Goal: Information Seeking & Learning: Learn about a topic

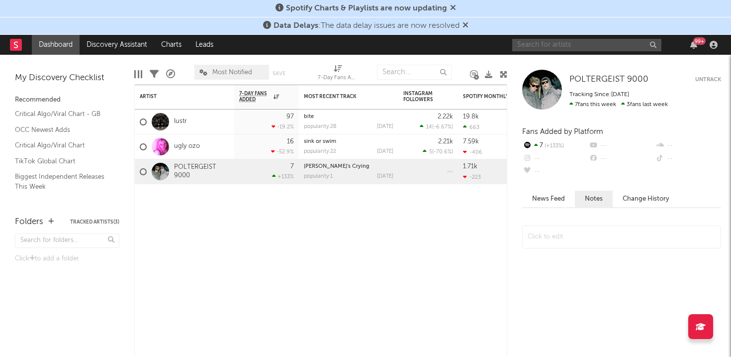
click at [601, 39] on input "text" at bounding box center [586, 45] width 149 height 12
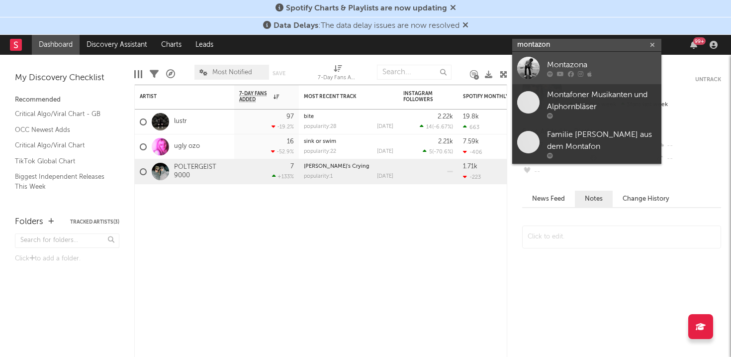
type input "montazon"
click at [587, 71] on icon at bounding box center [589, 74] width 4 height 6
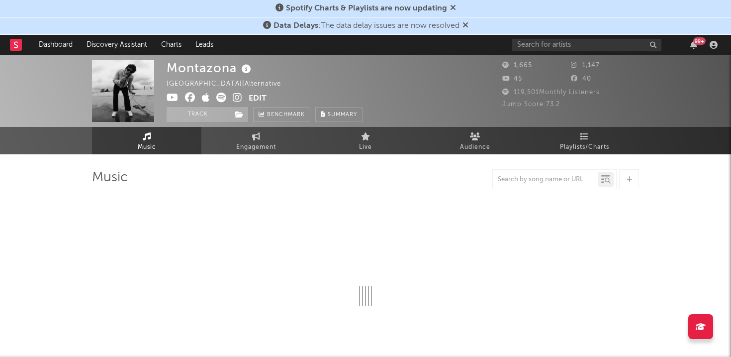
select select "6m"
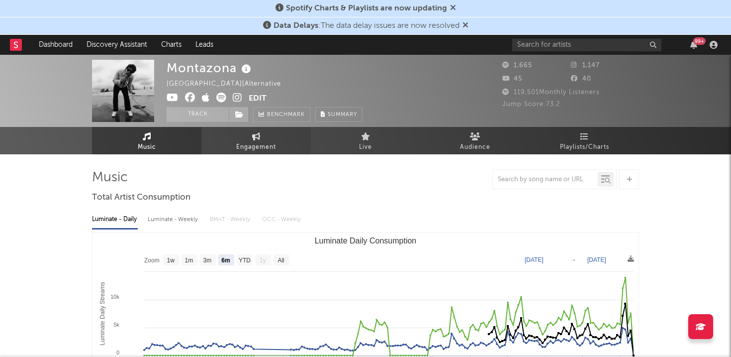
click at [276, 143] on span "Engagement" at bounding box center [256, 147] width 40 height 12
select select "1w"
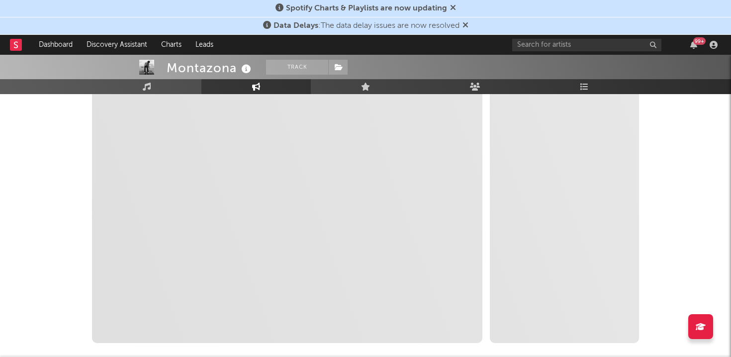
scroll to position [166, 0]
select select "1m"
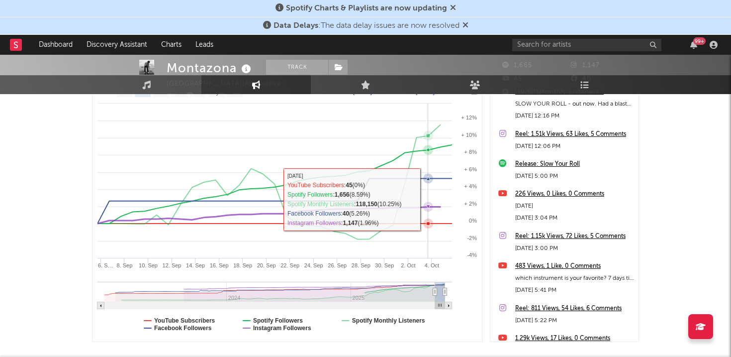
scroll to position [0, 0]
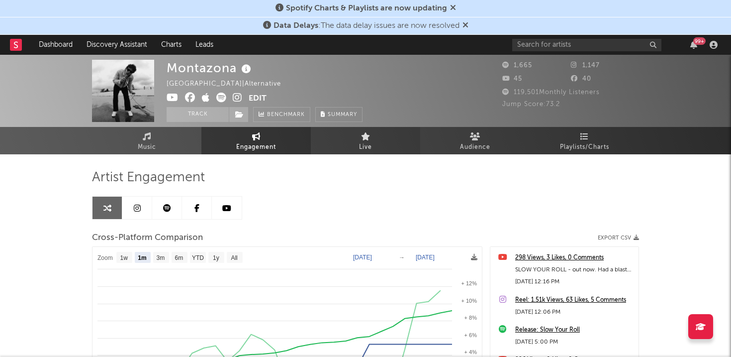
click at [359, 135] on link "Live" at bounding box center [365, 140] width 109 height 27
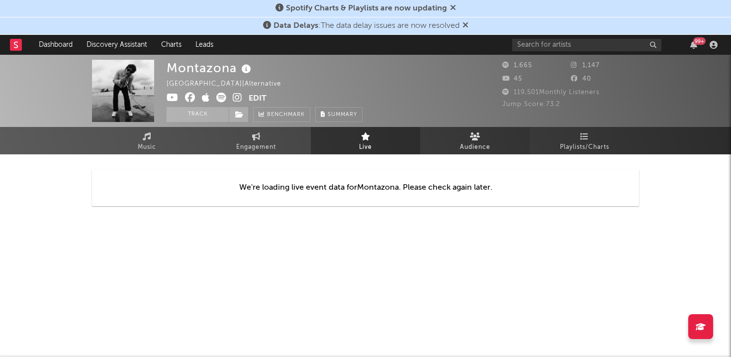
click at [494, 139] on link "Audience" at bounding box center [474, 140] width 109 height 27
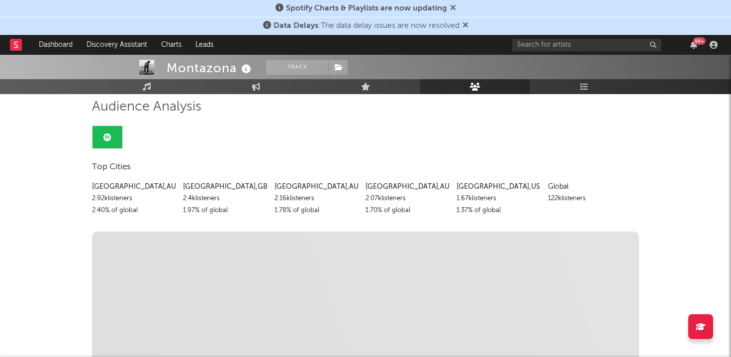
scroll to position [73, 0]
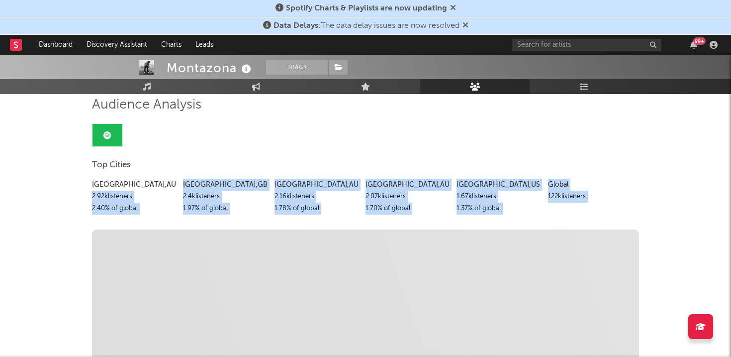
drag, startPoint x: 88, startPoint y: 195, endPoint x: 598, endPoint y: 215, distance: 511.2
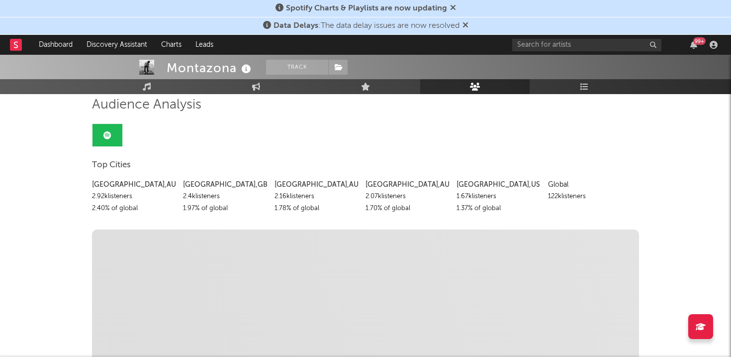
click at [637, 189] on div "[GEOGRAPHIC_DATA] , [GEOGRAPHIC_DATA] 2.92k listeners 2.40 % of global [GEOGRAP…" at bounding box center [365, 194] width 547 height 41
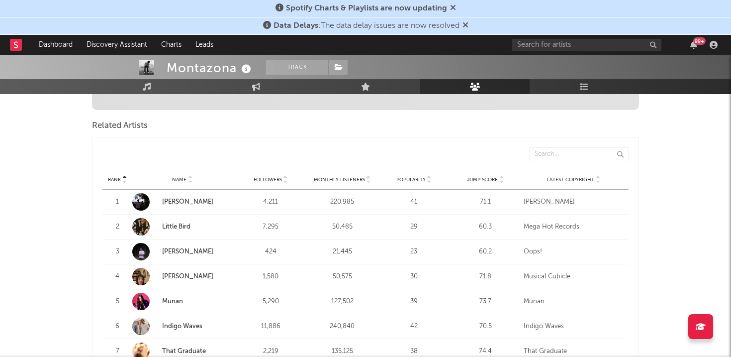
scroll to position [0, 0]
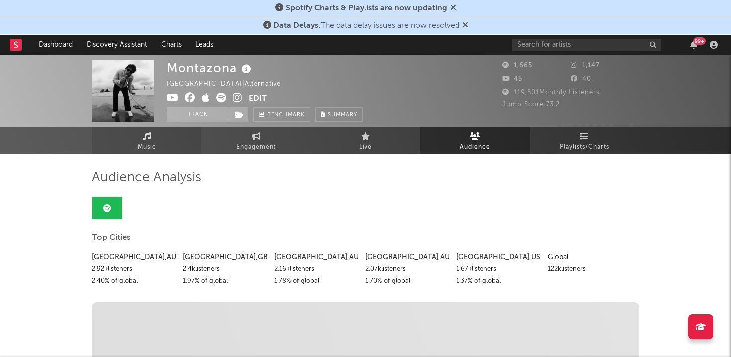
click at [161, 142] on link "Music" at bounding box center [146, 140] width 109 height 27
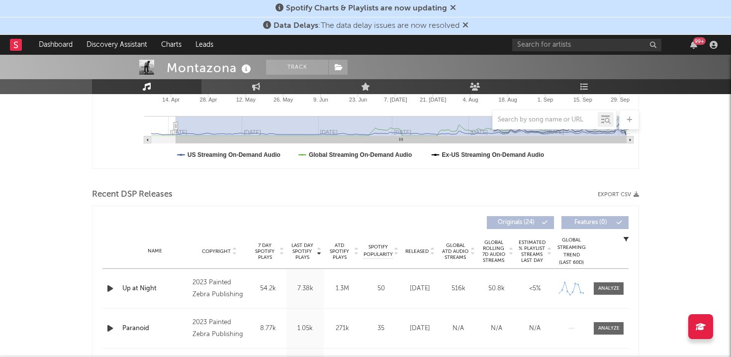
scroll to position [263, 0]
drag, startPoint x: 91, startPoint y: 196, endPoint x: 409, endPoint y: 226, distance: 319.2
click at [399, 198] on div "Recent DSP Releases Export CSV" at bounding box center [365, 195] width 547 height 17
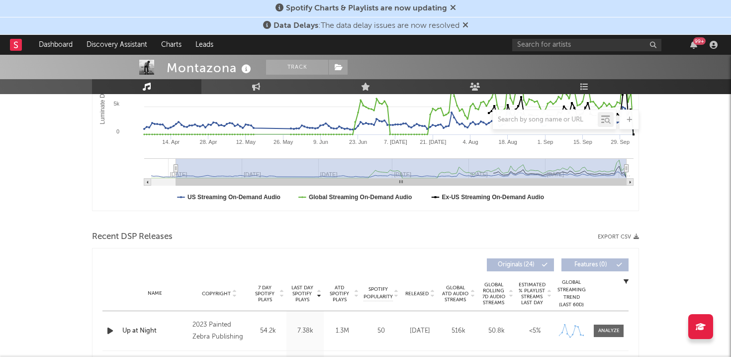
scroll to position [222, 0]
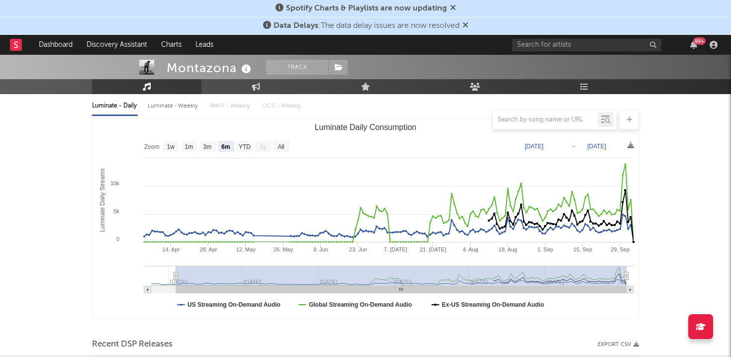
scroll to position [107, 0]
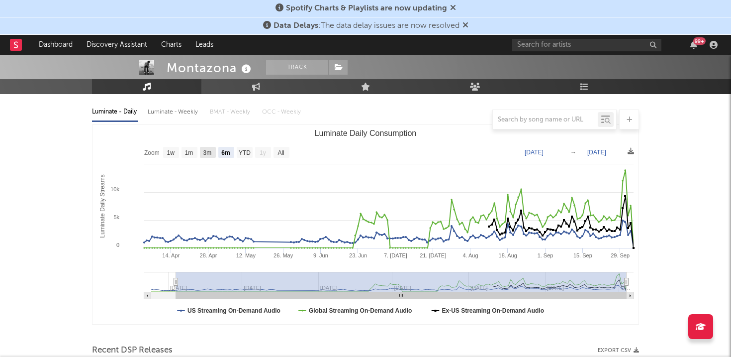
click at [206, 149] on text "3m" at bounding box center [207, 152] width 8 height 7
select select "3m"
type input "[DATE]"
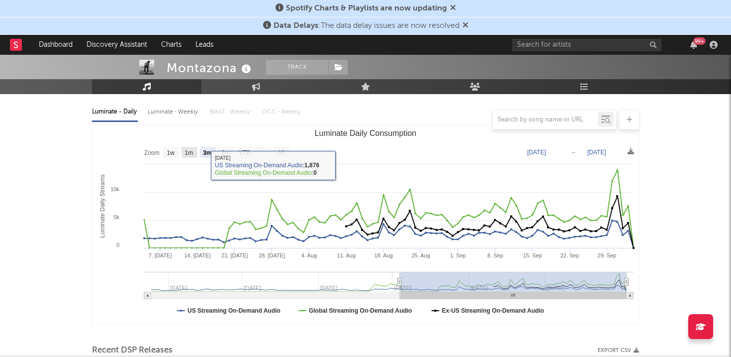
click at [189, 154] on text "1m" at bounding box center [189, 152] width 8 height 7
select select "1m"
type input "[DATE]"
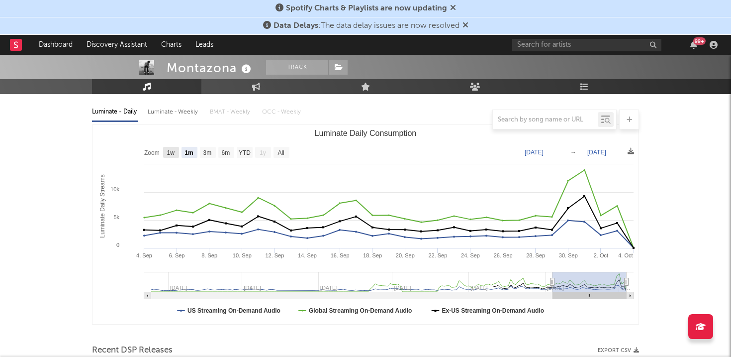
click at [173, 156] on rect "Luminate Daily Consumption" at bounding box center [171, 152] width 16 height 11
select select "1w"
type input "[DATE]"
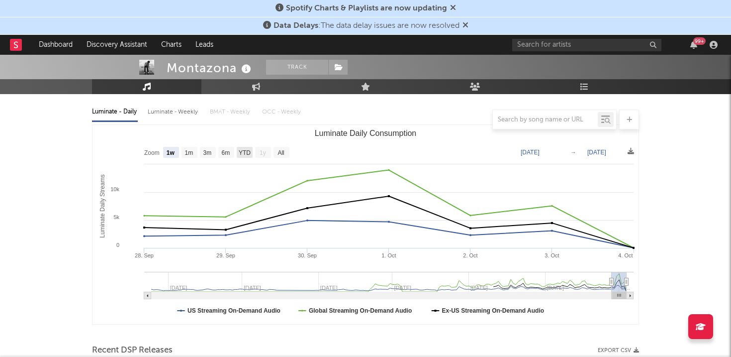
click at [240, 150] on text "YTD" at bounding box center [245, 152] width 12 height 7
select select "YTD"
type input "[DATE]"
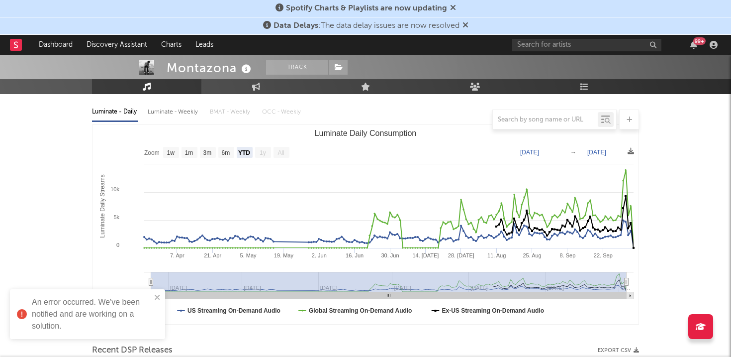
click at [211, 114] on div at bounding box center [365, 119] width 547 height 20
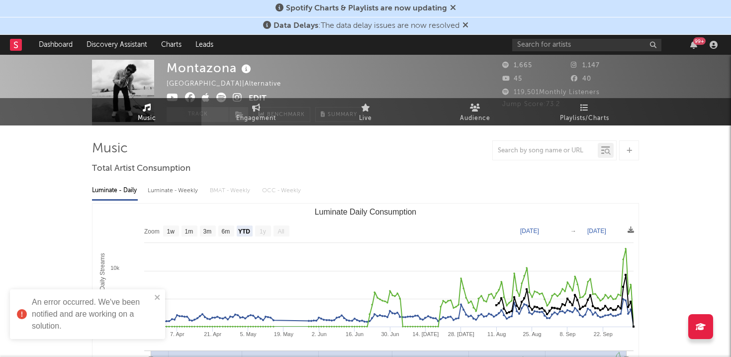
scroll to position [0, 0]
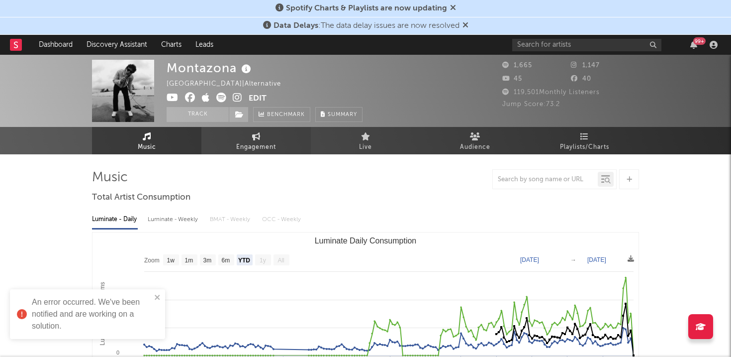
click at [220, 147] on link "Engagement" at bounding box center [255, 140] width 109 height 27
select select "1w"
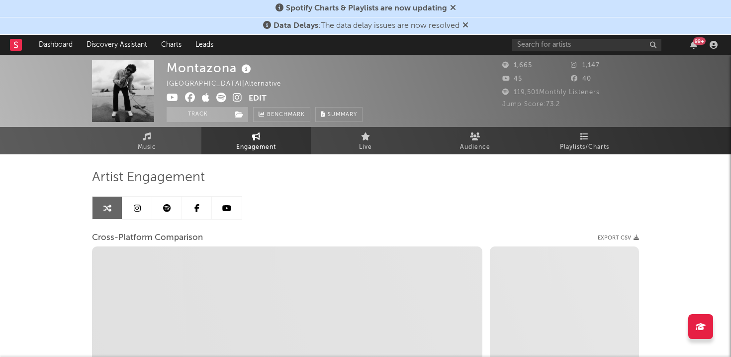
click at [206, 98] on icon at bounding box center [206, 98] width 8 height 10
select select "1m"
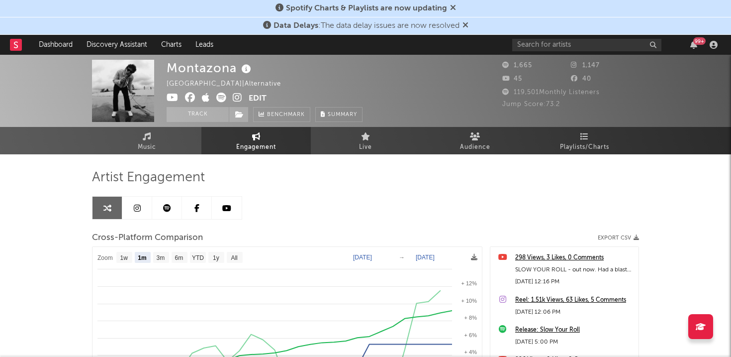
click at [464, 105] on div "Montazona [GEOGRAPHIC_DATA] | Alternative Edit Track Benchmark Summary" at bounding box center [328, 91] width 323 height 62
click at [481, 134] on link "Audience" at bounding box center [474, 140] width 109 height 27
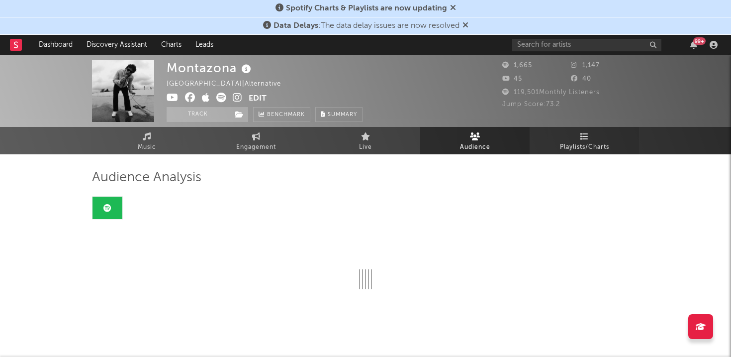
click at [599, 136] on link "Playlists/Charts" at bounding box center [584, 140] width 109 height 27
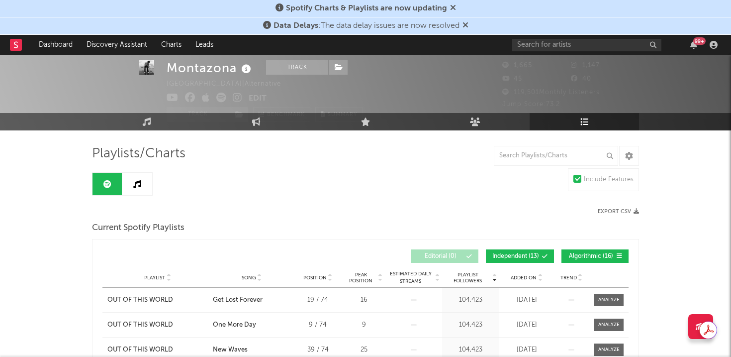
click at [135, 185] on icon at bounding box center [137, 184] width 8 height 8
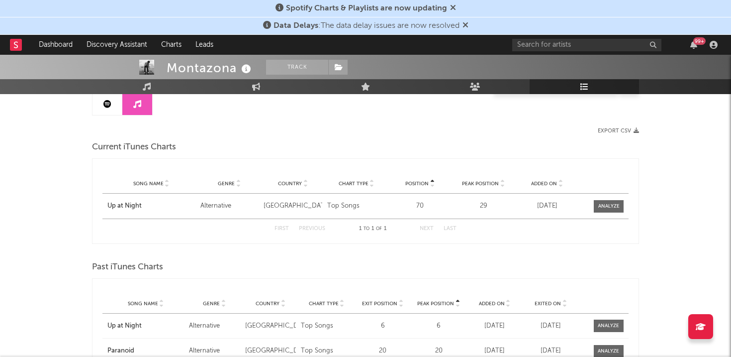
scroll to position [102, 0]
click at [604, 208] on div at bounding box center [608, 207] width 21 height 7
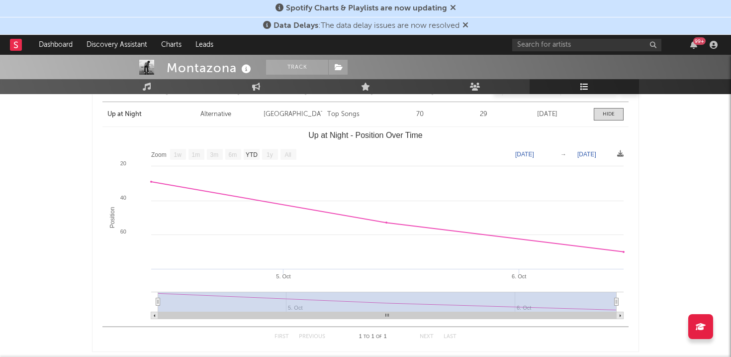
scroll to position [196, 0]
click at [252, 153] on text "YTD" at bounding box center [252, 153] width 12 height 7
select select "YTD"
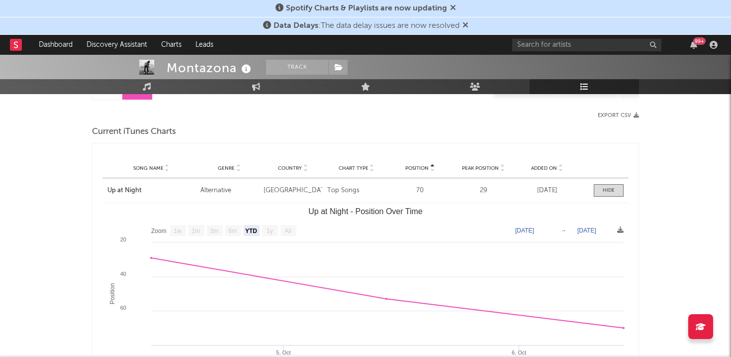
scroll to position [97, 0]
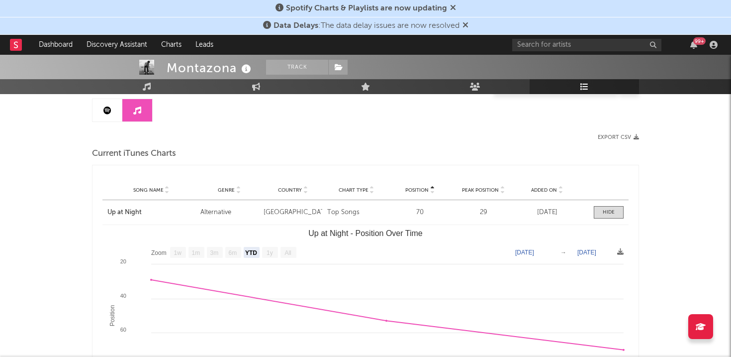
click at [176, 251] on text "1w" at bounding box center [178, 252] width 8 height 7
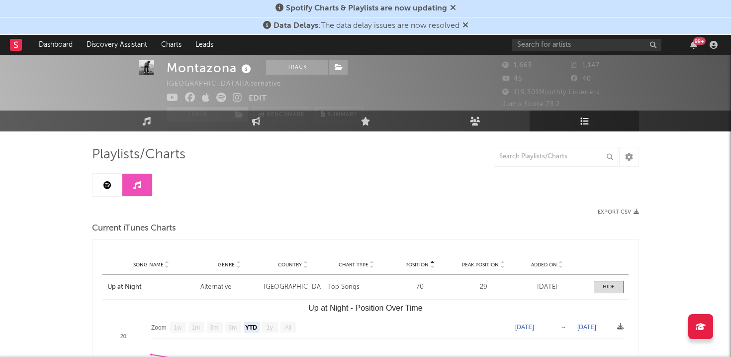
scroll to position [4, 0]
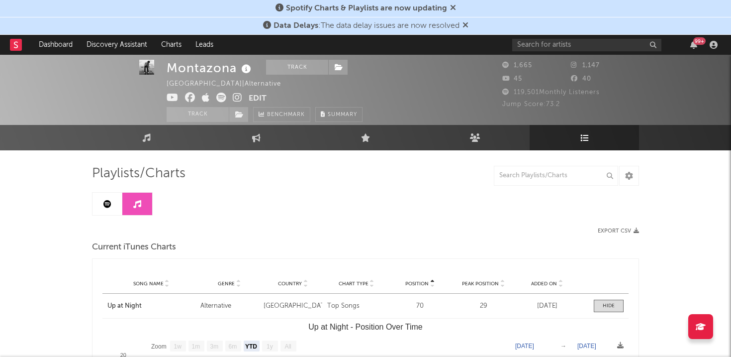
click at [103, 206] on icon at bounding box center [107, 204] width 8 height 8
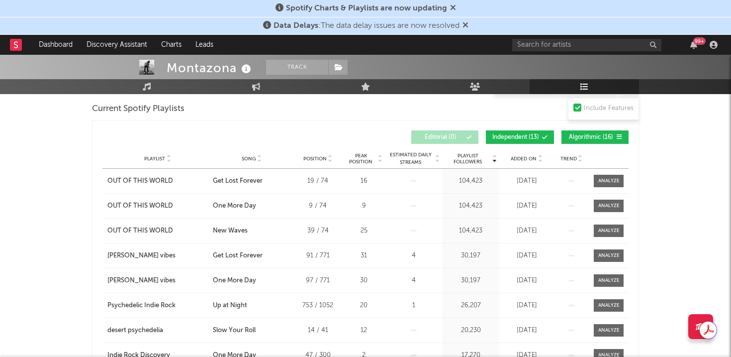
scroll to position [141, 0]
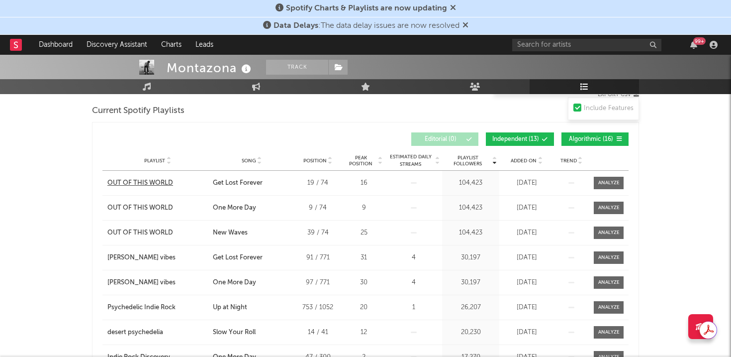
click at [139, 183] on div "OUT OF THIS WORLD" at bounding box center [140, 183] width 66 height 10
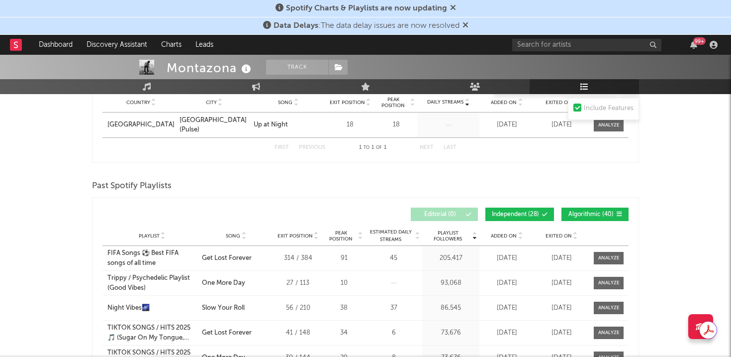
scroll to position [555, 0]
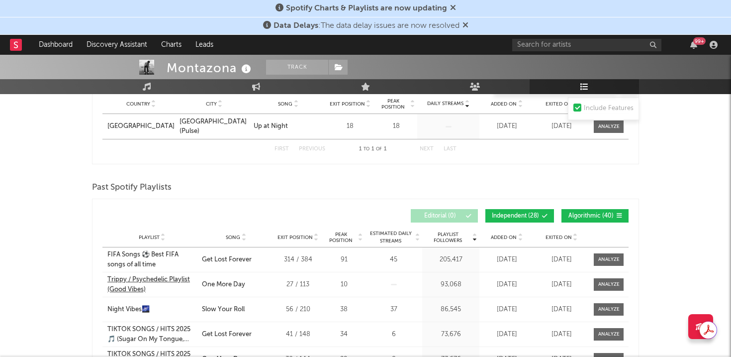
click at [174, 278] on div "Trippy / Psychedelic Playlist (Good Vibes)" at bounding box center [152, 284] width 90 height 19
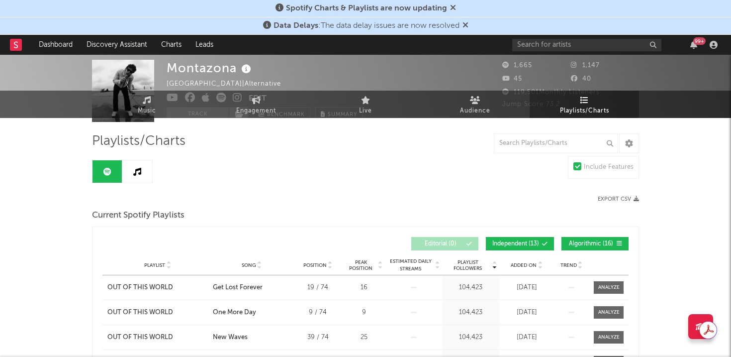
scroll to position [0, 0]
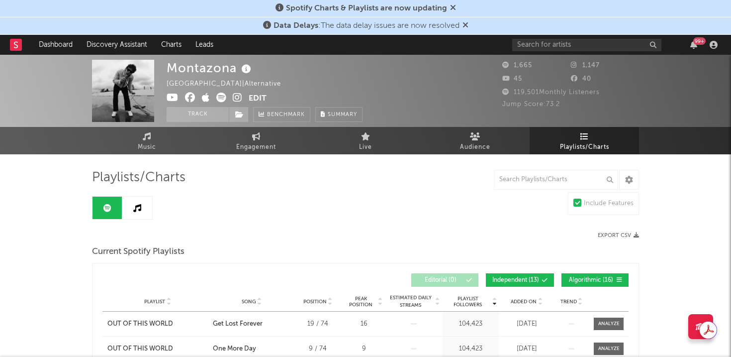
click at [139, 210] on icon at bounding box center [137, 208] width 8 height 8
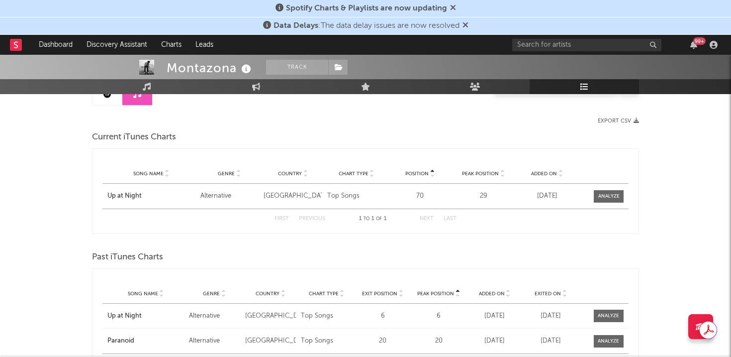
scroll to position [116, 0]
click at [216, 195] on div "Alternative" at bounding box center [229, 194] width 59 height 10
click at [331, 194] on div "Top Songs" at bounding box center [356, 194] width 59 height 10
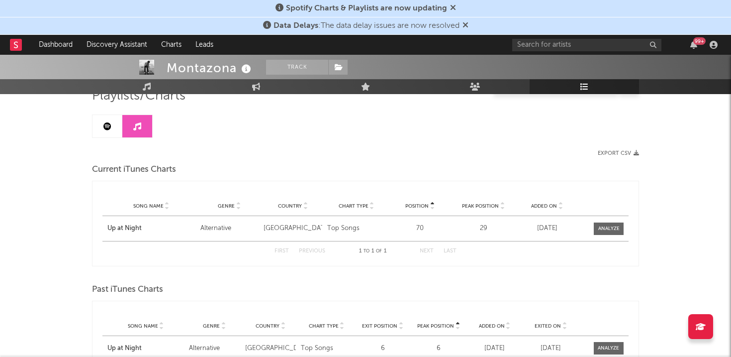
scroll to position [83, 0]
click at [233, 204] on span "Genre" at bounding box center [226, 205] width 17 height 6
click at [222, 216] on div "Song Name Up at Night Genre Alternative Country [GEOGRAPHIC_DATA] Chart Type To…" at bounding box center [365, 227] width 526 height 25
click at [208, 237] on div "Song Name Up at Night Genre Alternative Country [GEOGRAPHIC_DATA] Chart Type To…" at bounding box center [365, 227] width 526 height 25
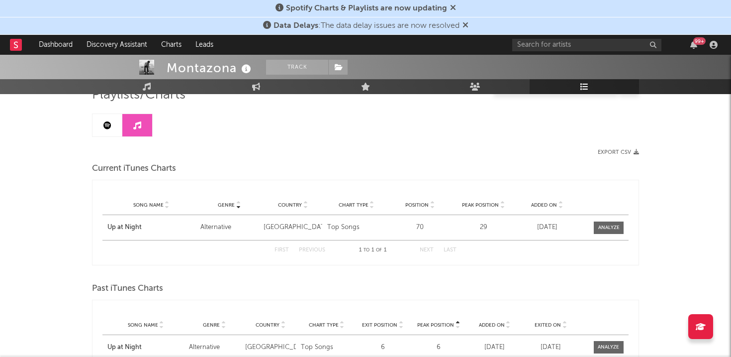
scroll to position [0, 0]
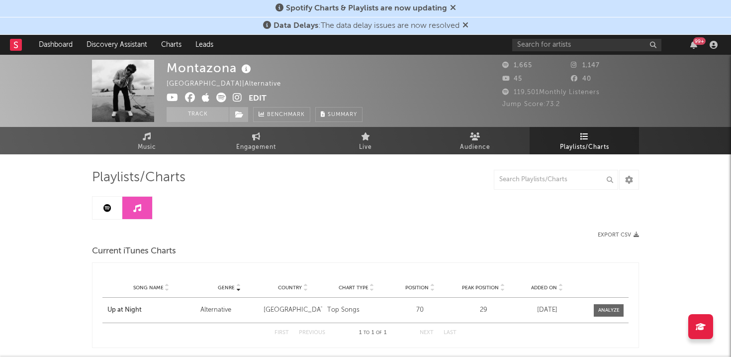
click at [480, 120] on div "Montazona [GEOGRAPHIC_DATA] | Alternative Edit Track Benchmark Summary" at bounding box center [328, 91] width 323 height 62
click at [472, 142] on span "Audience" at bounding box center [475, 147] width 30 height 12
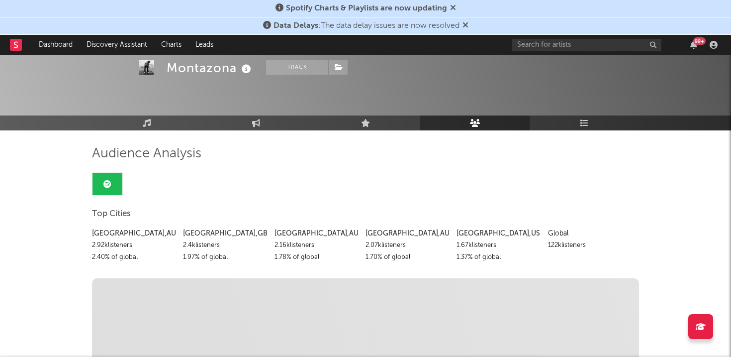
scroll to position [31, 0]
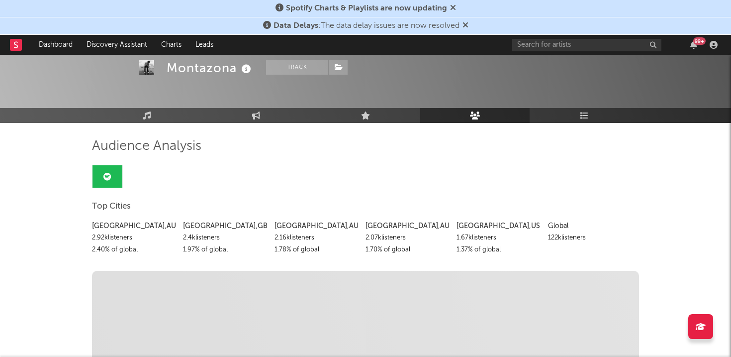
click at [554, 221] on div "Global" at bounding box center [590, 226] width 84 height 12
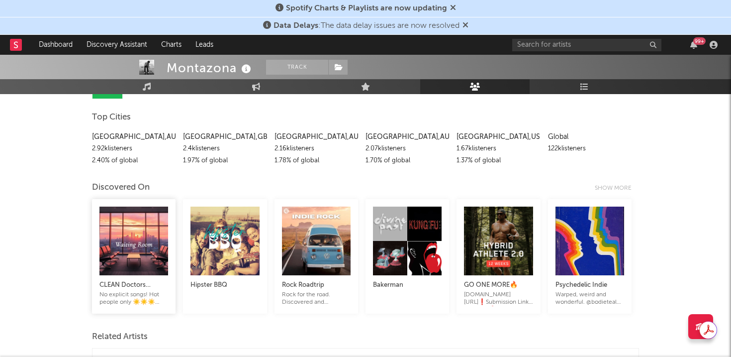
scroll to position [123, 0]
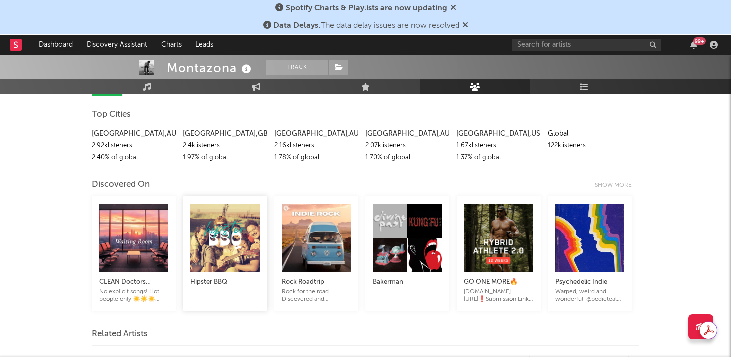
click at [238, 269] on div at bounding box center [225, 237] width 69 height 69
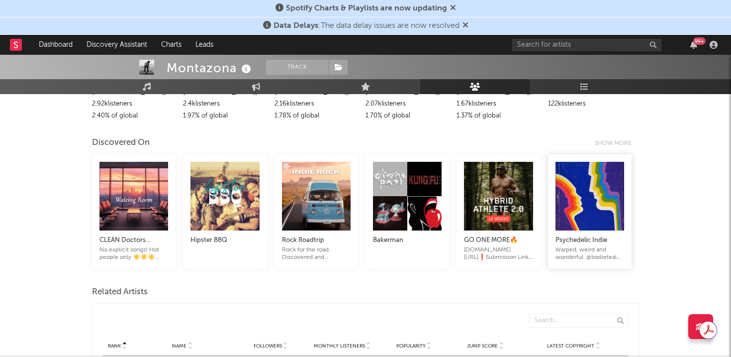
scroll to position [174, 0]
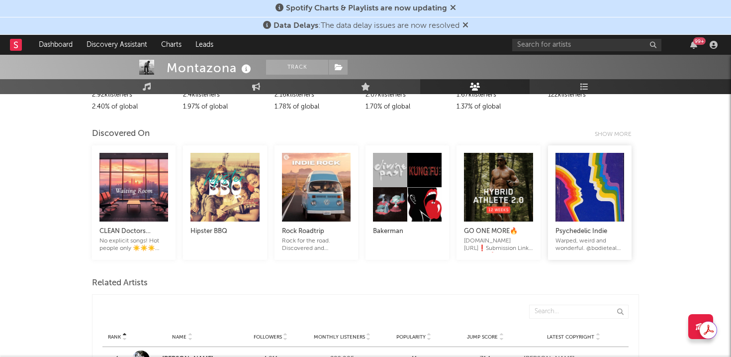
click at [604, 196] on div at bounding box center [590, 187] width 69 height 69
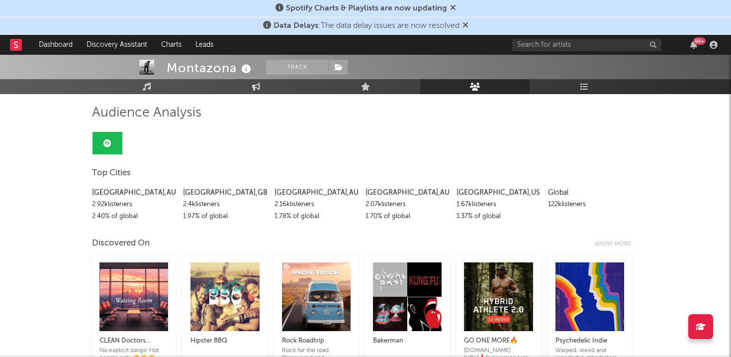
scroll to position [0, 0]
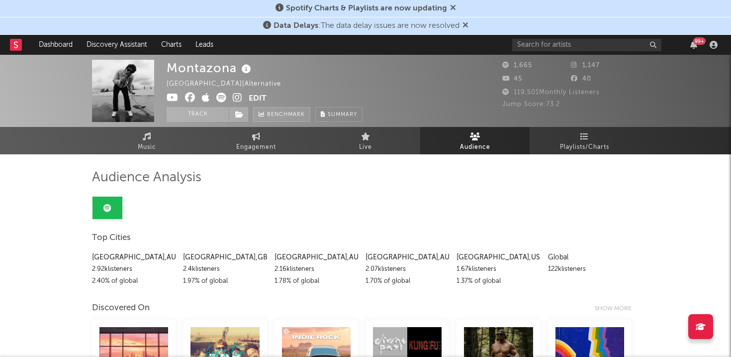
click at [282, 112] on span "Benchmark" at bounding box center [286, 115] width 38 height 12
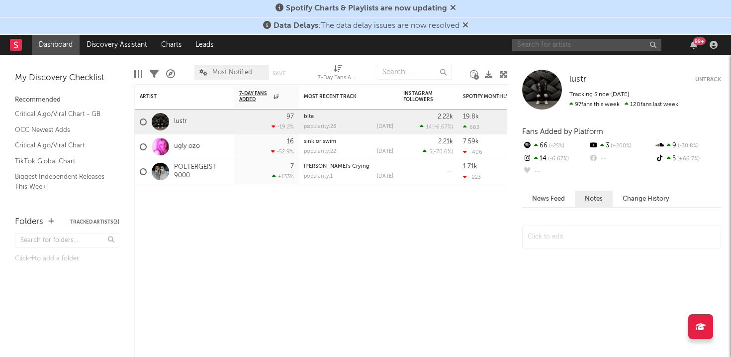
click at [612, 49] on input "text" at bounding box center [586, 45] width 149 height 12
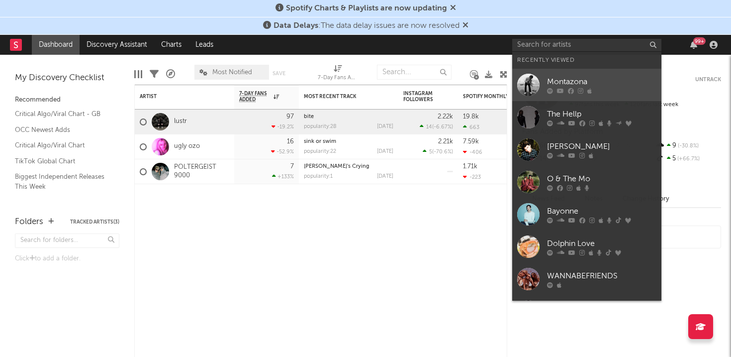
click at [603, 93] on div at bounding box center [601, 91] width 109 height 6
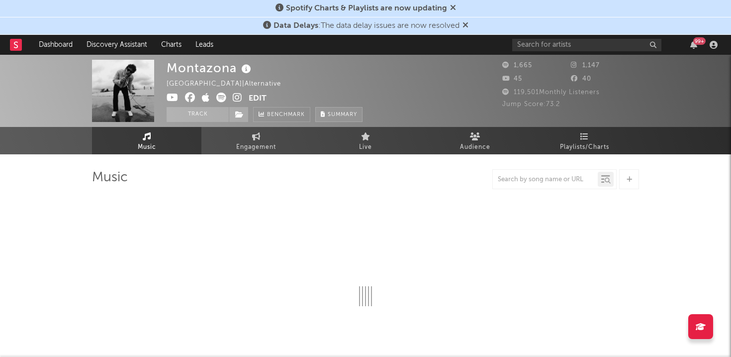
select select "6m"
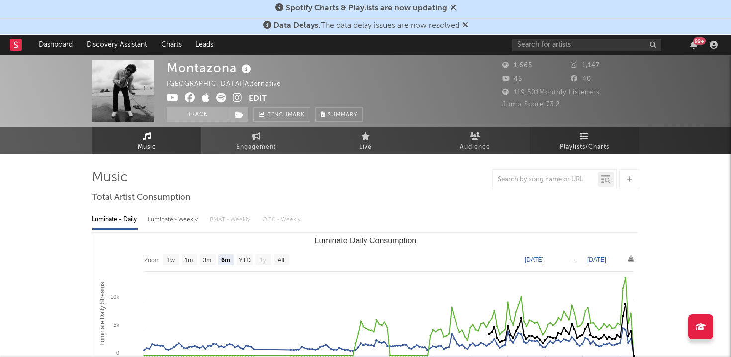
click at [593, 141] on span "Playlists/Charts" at bounding box center [584, 147] width 49 height 12
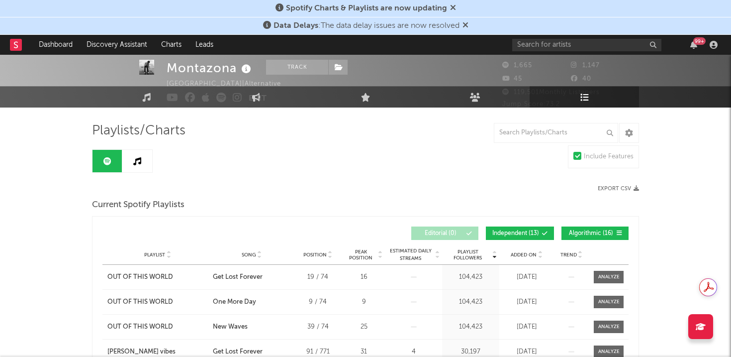
scroll to position [14, 0]
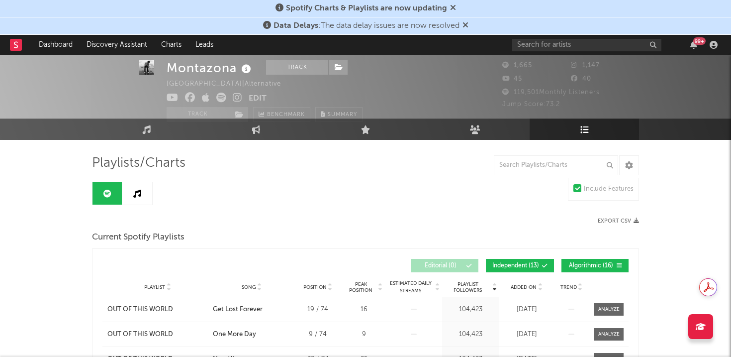
click at [128, 186] on link at bounding box center [137, 193] width 30 height 22
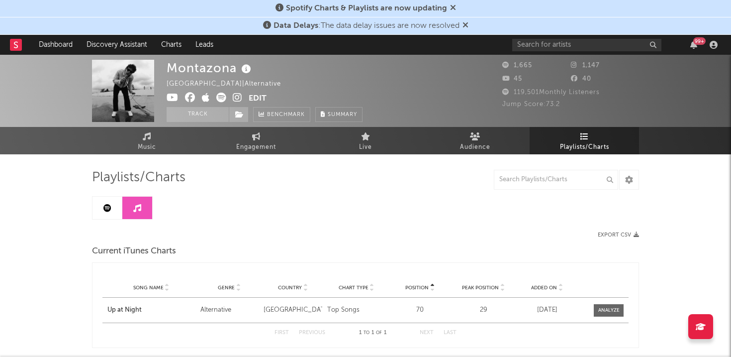
click at [110, 212] on link at bounding box center [108, 207] width 30 height 22
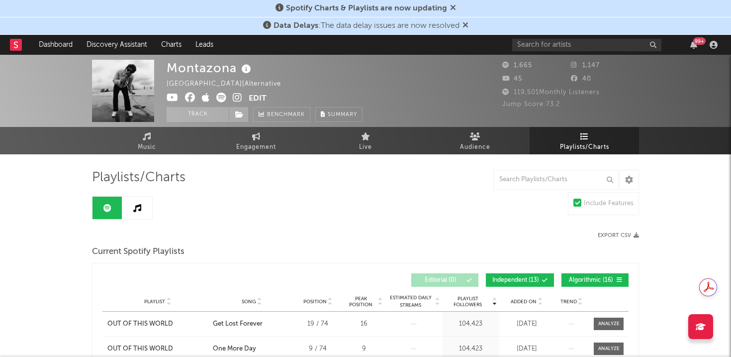
click at [585, 202] on div "Include Features" at bounding box center [609, 203] width 50 height 12
click at [574, 202] on input "Include Features" at bounding box center [574, 203] width 0 height 12
click at [585, 202] on div "Include Features" at bounding box center [609, 203] width 50 height 12
click at [574, 202] on input "Include Features" at bounding box center [574, 203] width 0 height 12
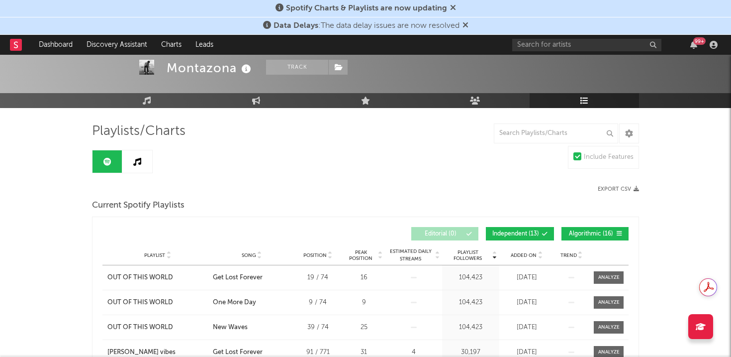
scroll to position [48, 0]
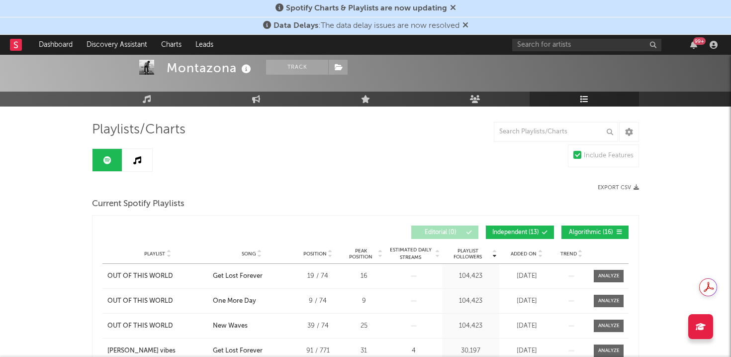
click at [139, 156] on icon at bounding box center [137, 160] width 8 height 8
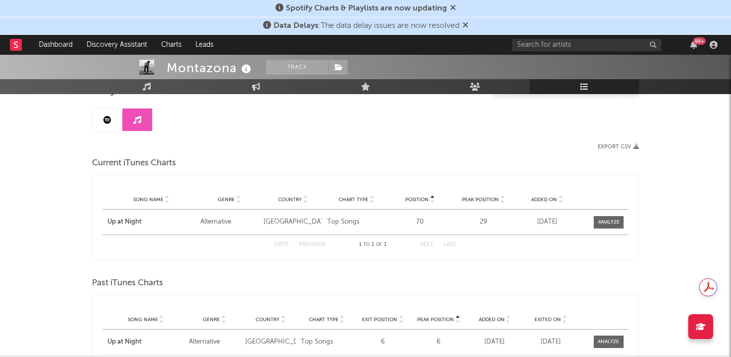
scroll to position [97, 0]
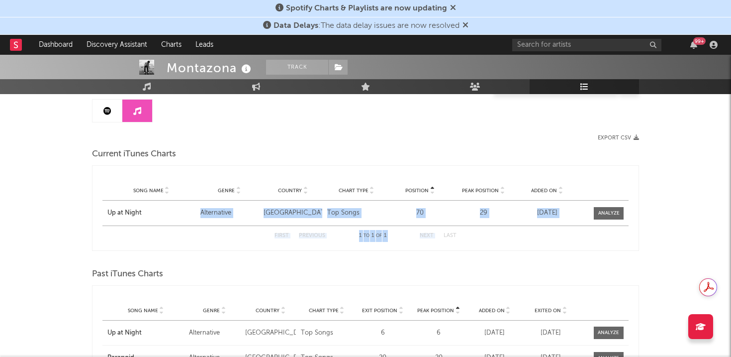
drag, startPoint x: 199, startPoint y: 210, endPoint x: 514, endPoint y: 227, distance: 315.8
click at [516, 227] on div "Position Song Name Genre Country Chart Type Position Peak Position Added On Pos…" at bounding box center [365, 208] width 526 height 75
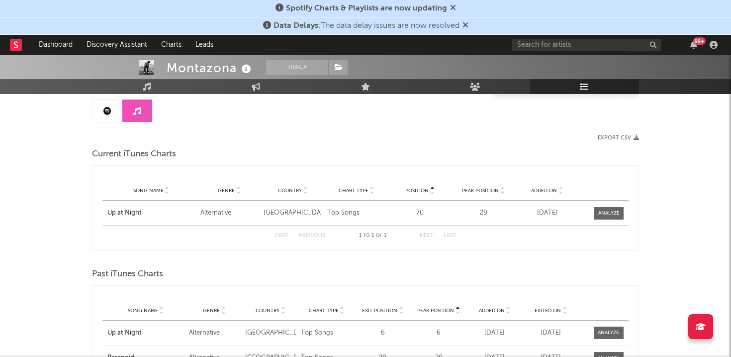
click at [401, 144] on div "Playlists/Charts Export CSV Current iTunes Charts Position Song Name Genre Coun…" at bounding box center [365, 233] width 547 height 323
drag, startPoint x: 323, startPoint y: 215, endPoint x: 497, endPoint y: 211, distance: 174.1
click at [497, 211] on div "Song Name Up at Night Genre Alternative Country [GEOGRAPHIC_DATA] Chart Type To…" at bounding box center [365, 212] width 526 height 25
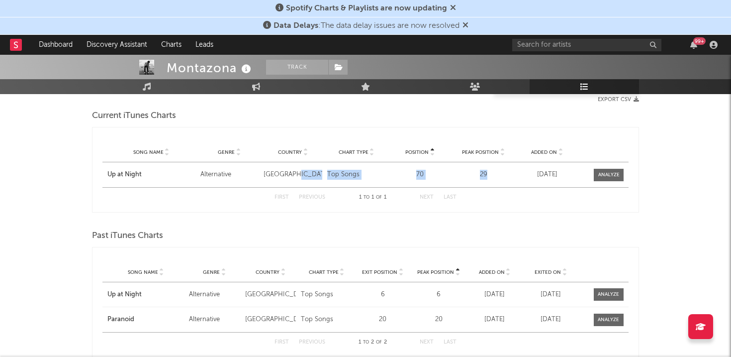
scroll to position [138, 0]
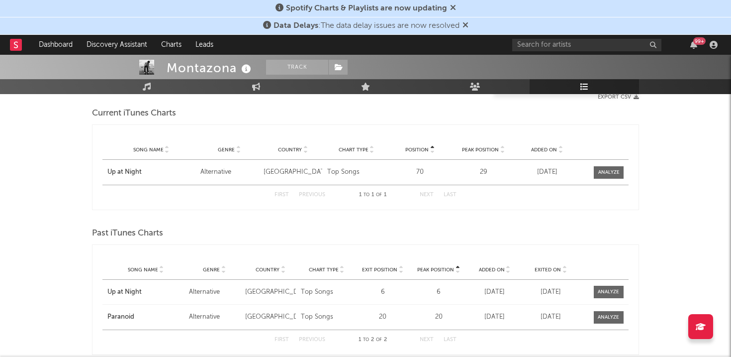
click at [636, 179] on div "Position Song Name Genre Country Chart Type Position Peak Position Added On Pos…" at bounding box center [365, 167] width 547 height 86
drag, startPoint x: 105, startPoint y: 171, endPoint x: 407, endPoint y: 167, distance: 302.0
click at [407, 167] on div "Song Name Up at Night Genre Alternative Country [GEOGRAPHIC_DATA] Chart Type To…" at bounding box center [365, 172] width 526 height 25
drag, startPoint x: 579, startPoint y: 290, endPoint x: 518, endPoint y: 290, distance: 60.7
click at [518, 290] on div "Song Name Up at Night Genre Alternative Country Netherlands Chart Type Top Song…" at bounding box center [365, 292] width 526 height 24
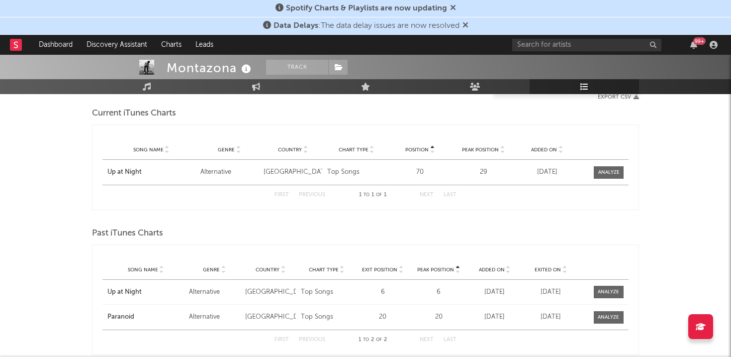
click at [646, 219] on div "Montazona Track Australia | Alternative Edit Track Benchmark Summary 1,665 1,14…" at bounding box center [365, 165] width 731 height 497
drag, startPoint x: 570, startPoint y: 170, endPoint x: 81, endPoint y: 168, distance: 489.5
click at [81, 168] on div "Montazona Track Australia | Alternative Edit Track Benchmark Summary 1,665 1,14…" at bounding box center [365, 165] width 731 height 497
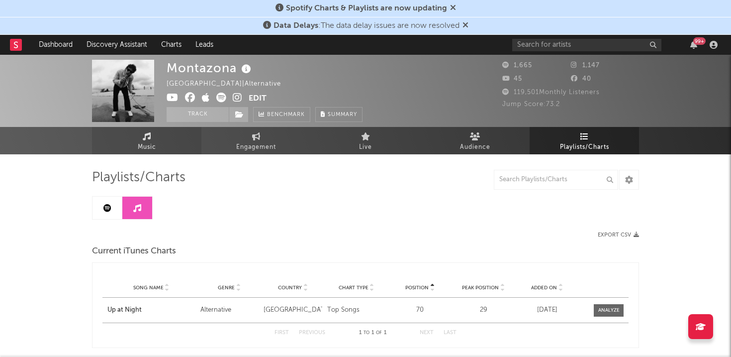
click at [158, 144] on link "Music" at bounding box center [146, 140] width 109 height 27
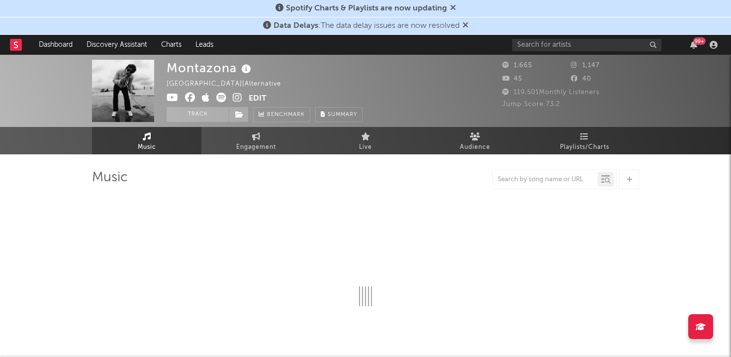
select select "6m"
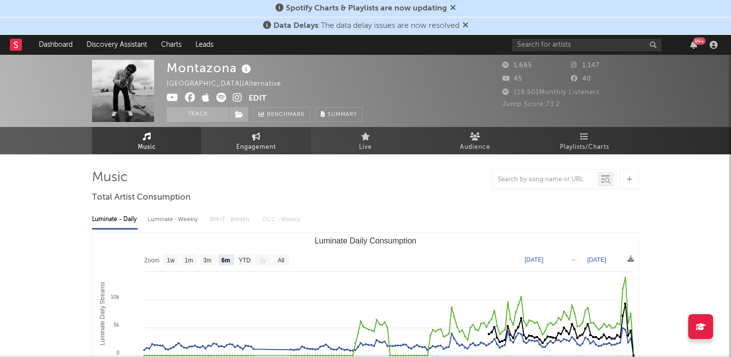
click at [279, 138] on link "Engagement" at bounding box center [255, 140] width 109 height 27
select select "1w"
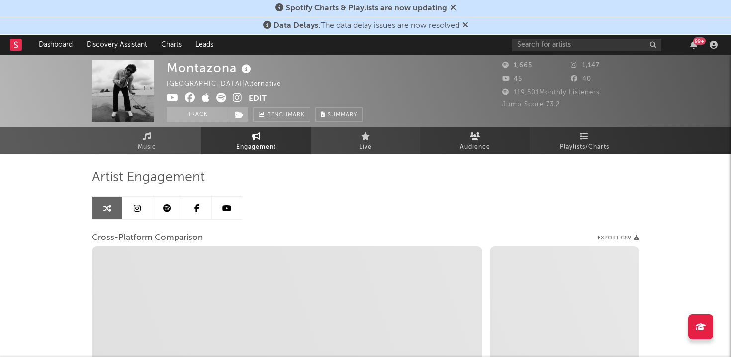
click at [472, 136] on icon at bounding box center [475, 136] width 10 height 8
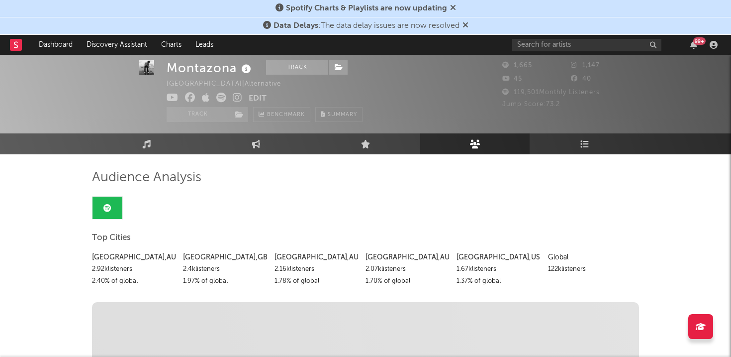
scroll to position [43, 0]
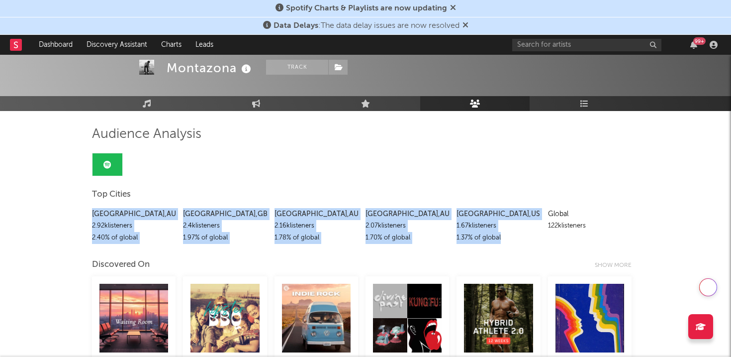
drag, startPoint x: 86, startPoint y: 210, endPoint x: 526, endPoint y: 242, distance: 441.4
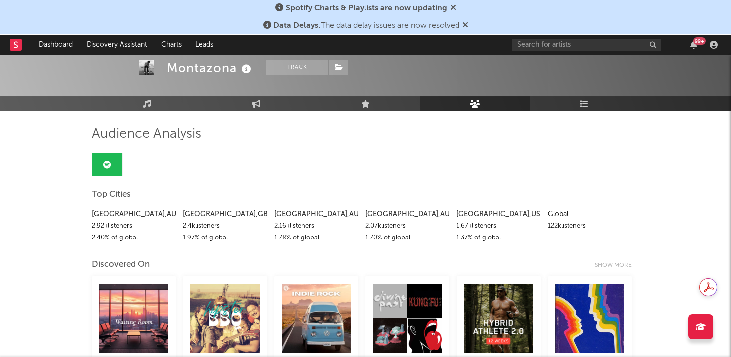
click at [495, 186] on div "Top Cities" at bounding box center [365, 194] width 547 height 17
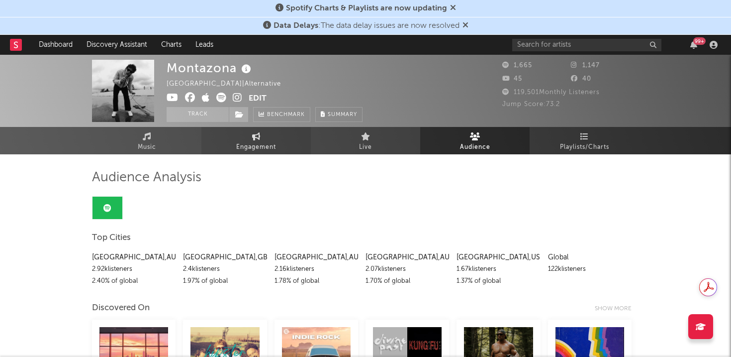
click at [245, 152] on span "Engagement" at bounding box center [256, 147] width 40 height 12
select select "1m"
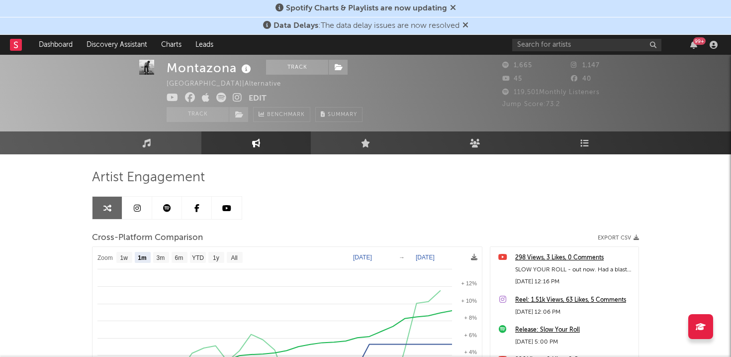
scroll to position [26, 0]
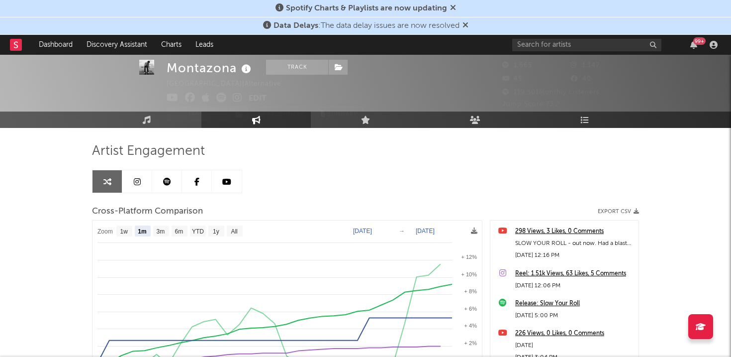
click at [168, 186] on link at bounding box center [167, 181] width 30 height 22
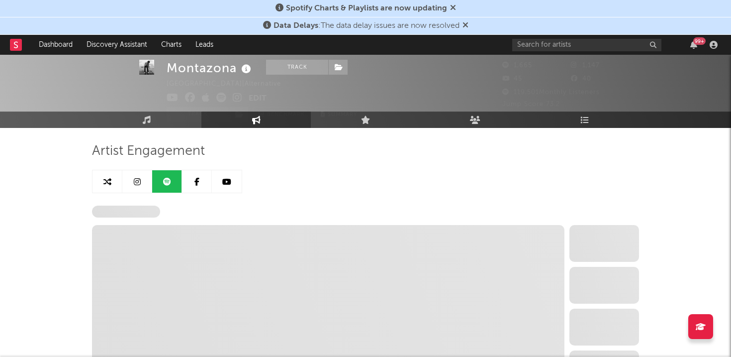
select select "6m"
select select "1w"
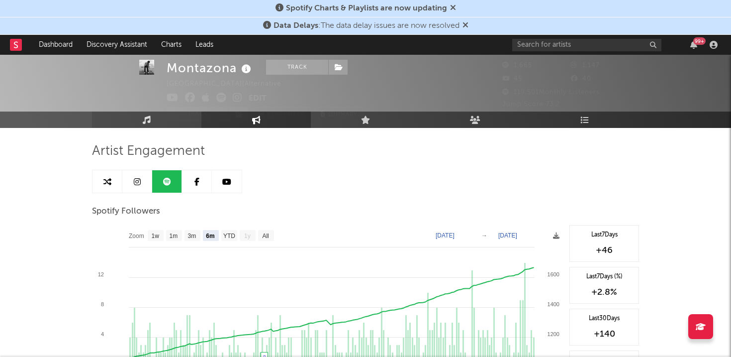
click at [162, 124] on link "Music" at bounding box center [146, 119] width 109 height 16
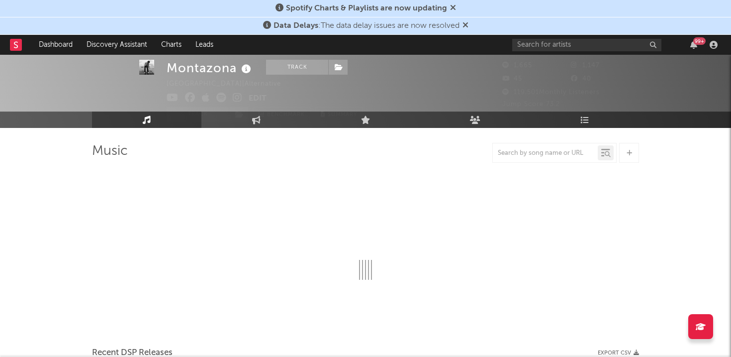
select select "6m"
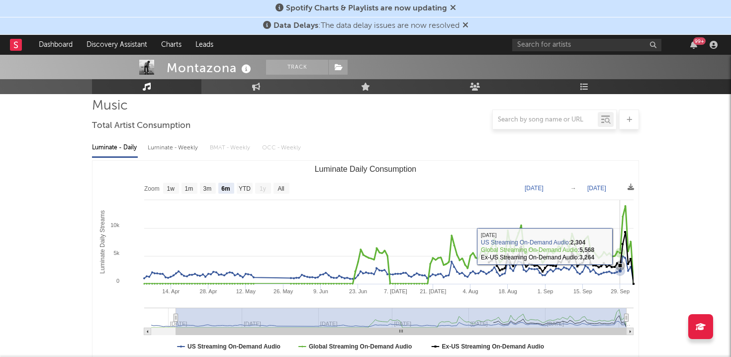
scroll to position [69, 0]
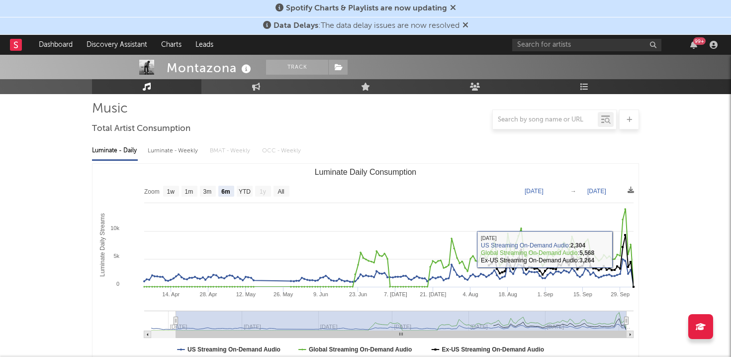
click at [171, 147] on div "Luminate - Weekly" at bounding box center [174, 150] width 52 height 17
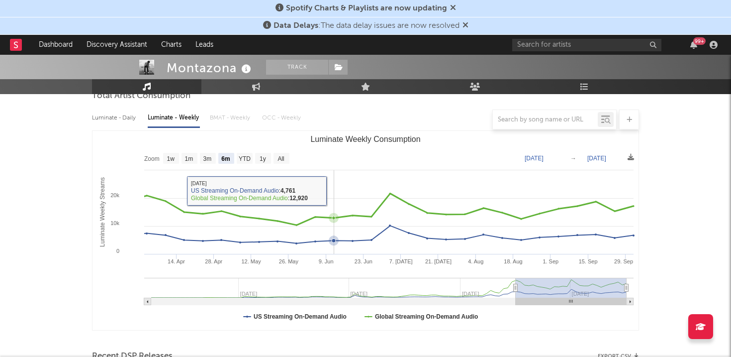
scroll to position [106, 0]
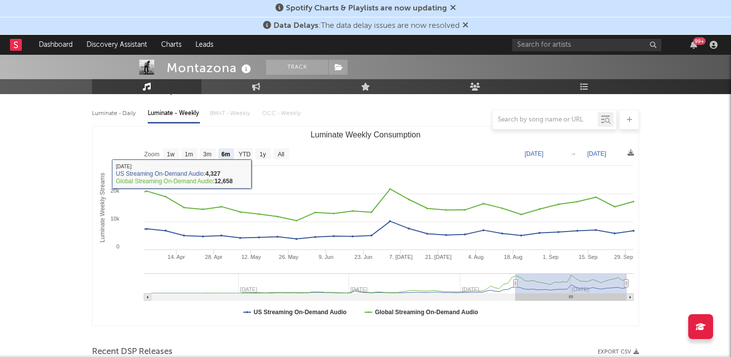
click at [247, 160] on rect "Luminate Weekly Consumption" at bounding box center [366, 225] width 546 height 199
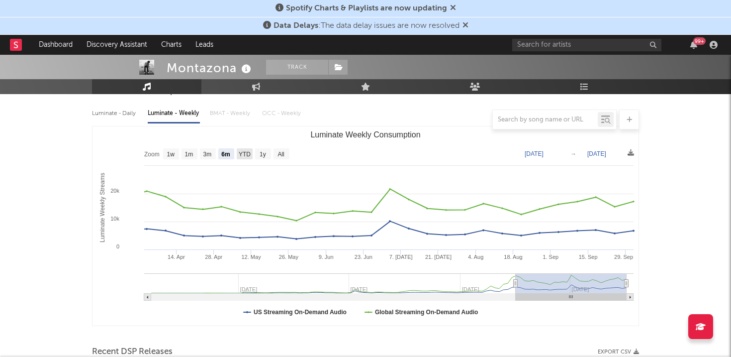
click at [244, 155] on text "YTD" at bounding box center [245, 154] width 12 height 7
select select "YTD"
type input "2025-01-01"
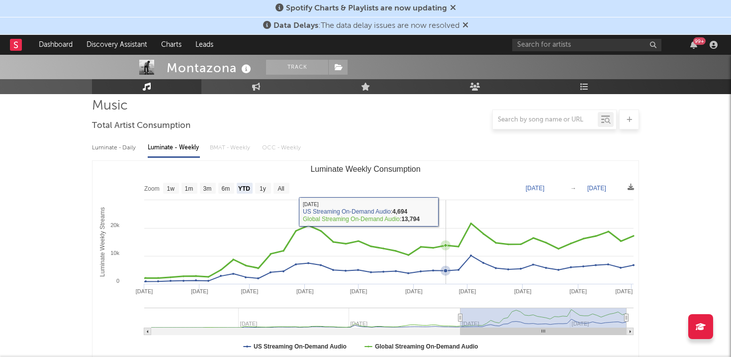
scroll to position [66, 0]
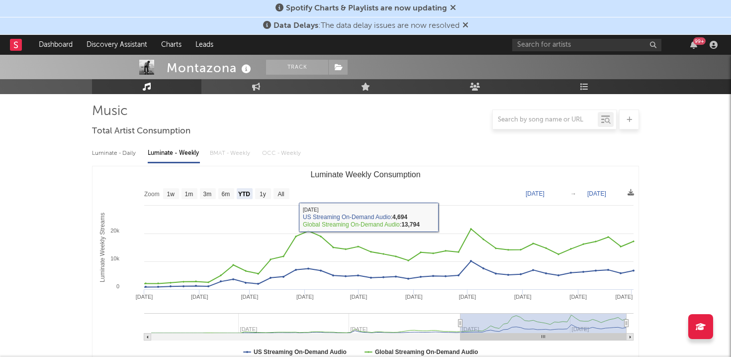
click at [248, 153] on div "Luminate - Daily Luminate - Weekly BMAT - Weekly OCC - Weekly" at bounding box center [365, 153] width 547 height 17
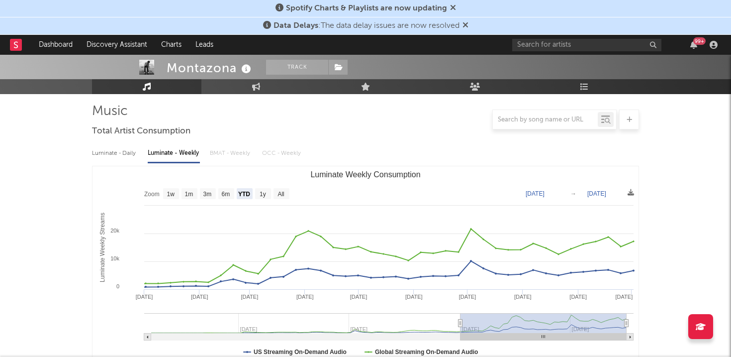
click at [234, 155] on div "Luminate - Daily Luminate - Weekly BMAT - Weekly OCC - Weekly" at bounding box center [365, 153] width 547 height 17
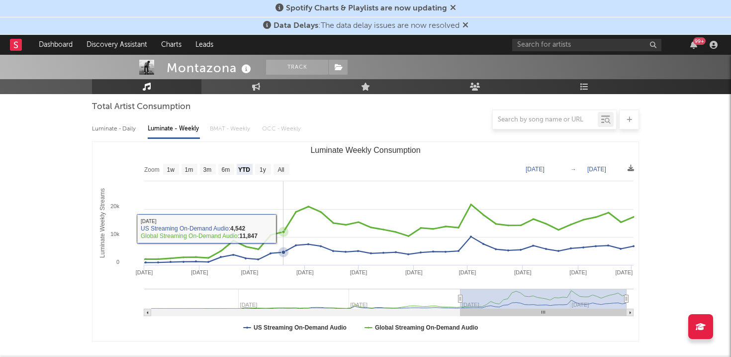
scroll to position [91, 0]
click at [261, 91] on link "Engagement" at bounding box center [255, 86] width 109 height 15
select select "1w"
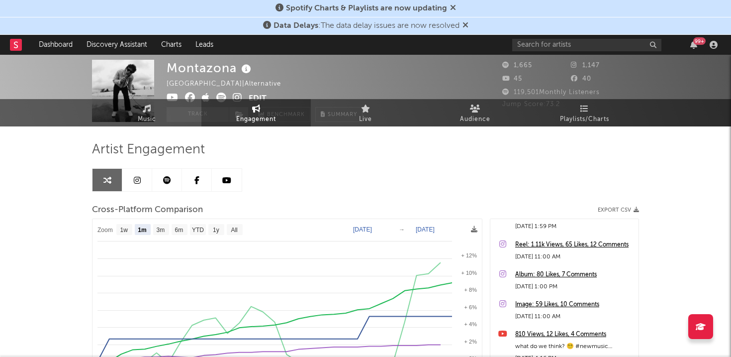
scroll to position [32, 0]
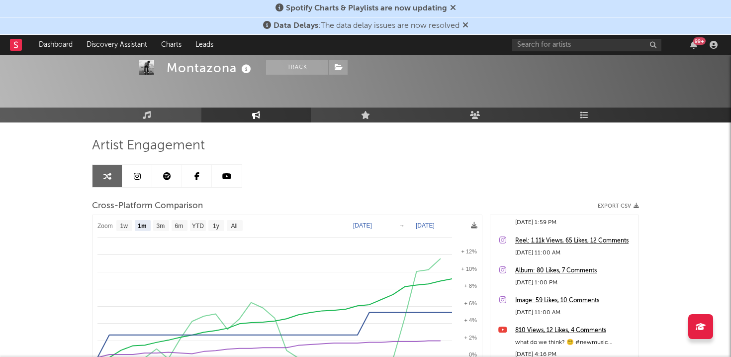
click at [216, 221] on rect at bounding box center [216, 225] width 16 height 11
select select "1y"
type input "2024-10-05"
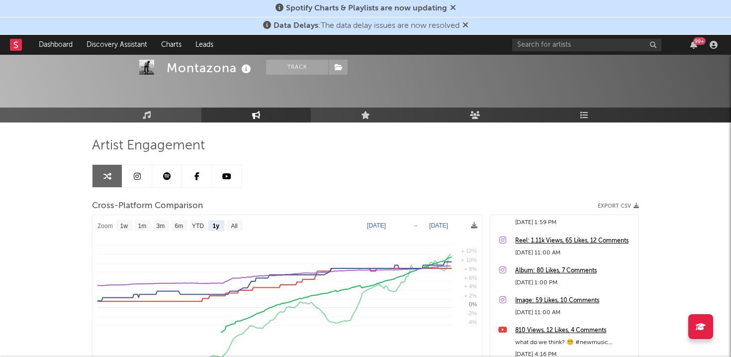
select select "1y"
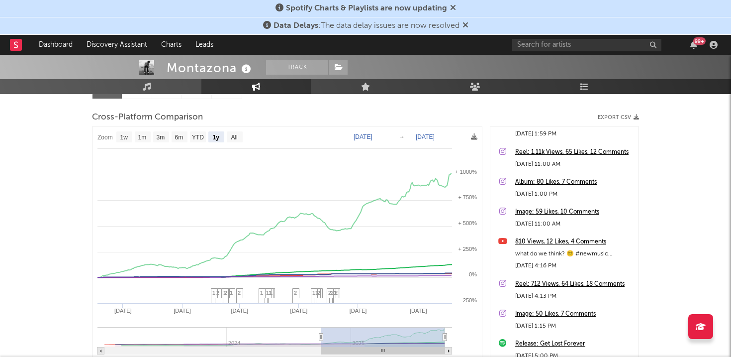
scroll to position [113, 0]
